Goal: Navigation & Orientation: Find specific page/section

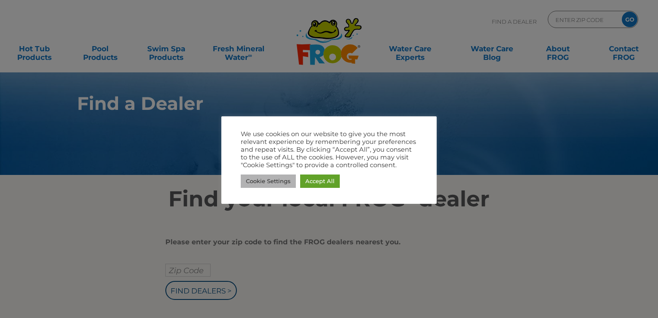
click at [285, 184] on link "Cookie Settings" at bounding box center [268, 180] width 55 height 13
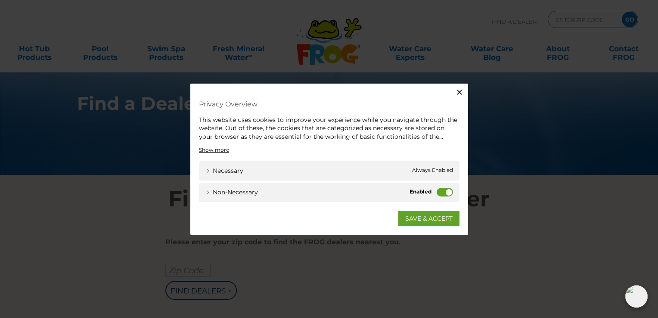
click at [439, 190] on label "Non-necessary" at bounding box center [444, 192] width 16 height 9
click at [0, 0] on input "Non-necessary" at bounding box center [0, 0] width 0 height 0
click at [426, 216] on link "SAVE & ACCEPT" at bounding box center [428, 217] width 61 height 15
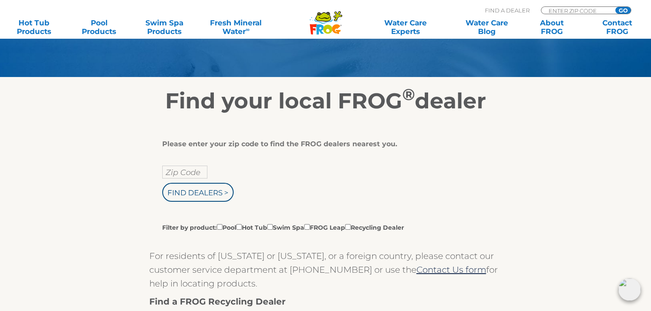
scroll to position [114, 0]
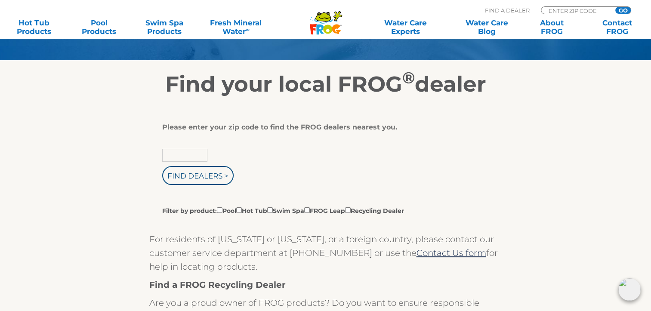
click at [195, 153] on input "text" at bounding box center [184, 155] width 45 height 13
type input "14870"
click at [195, 176] on input "Find Dealers >" at bounding box center [197, 175] width 71 height 19
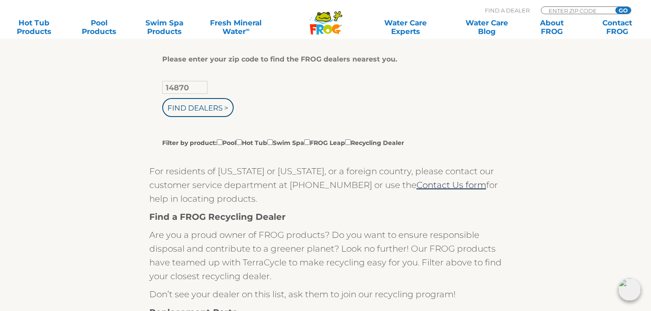
scroll to position [220, 0]
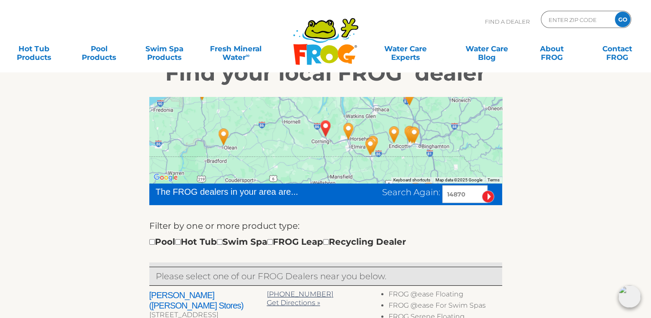
scroll to position [14, 0]
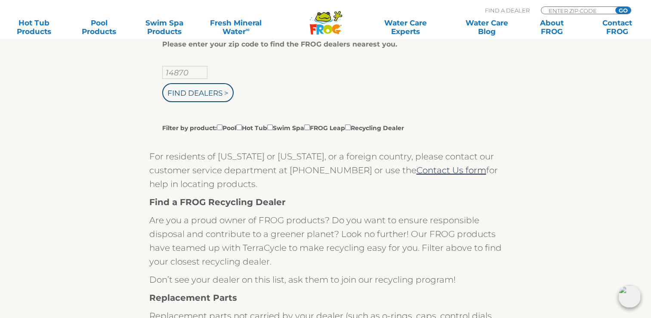
scroll to position [197, 0]
click at [351, 130] on input "Filter by product: Pool Hot Tub Swim Spa FROG Leap Recycling Dealer" at bounding box center [348, 128] width 6 height 6
checkbox input "true"
click at [201, 92] on input "Find Dealers >" at bounding box center [197, 92] width 71 height 19
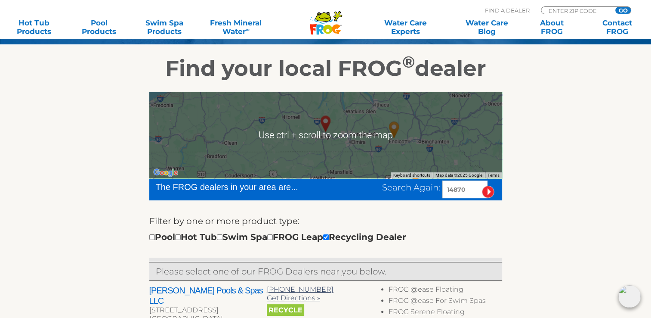
scroll to position [129, 0]
